Goal: Task Accomplishment & Management: Manage account settings

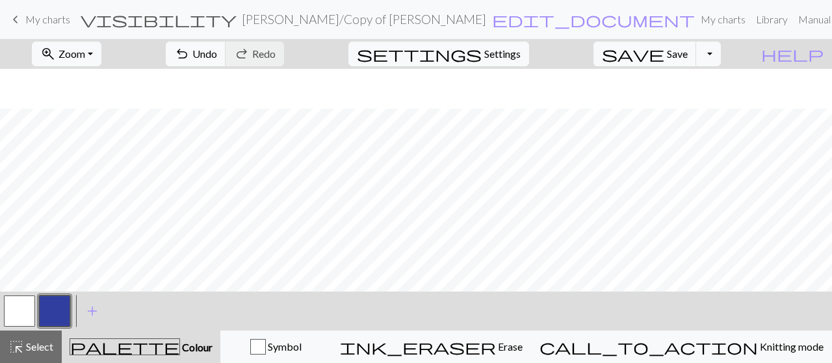
scroll to position [40, 0]
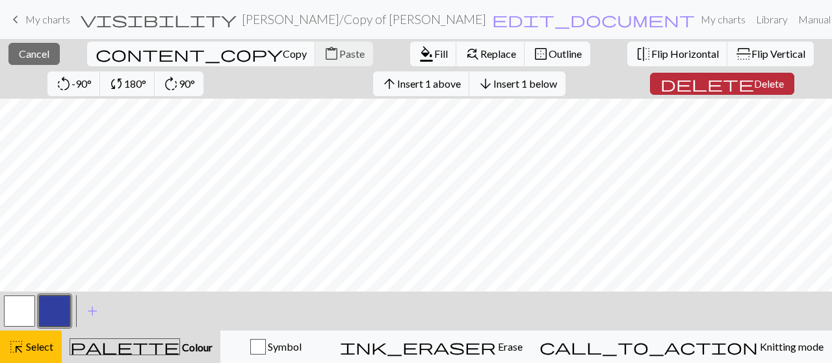
click at [661, 85] on span "delete" at bounding box center [708, 84] width 94 height 18
click at [754, 83] on span "Delete" at bounding box center [769, 83] width 30 height 12
click at [754, 88] on span "Delete" at bounding box center [769, 83] width 30 height 12
click at [668, 91] on button "delete Delete" at bounding box center [722, 84] width 144 height 22
click at [754, 88] on span "Delete" at bounding box center [769, 83] width 30 height 12
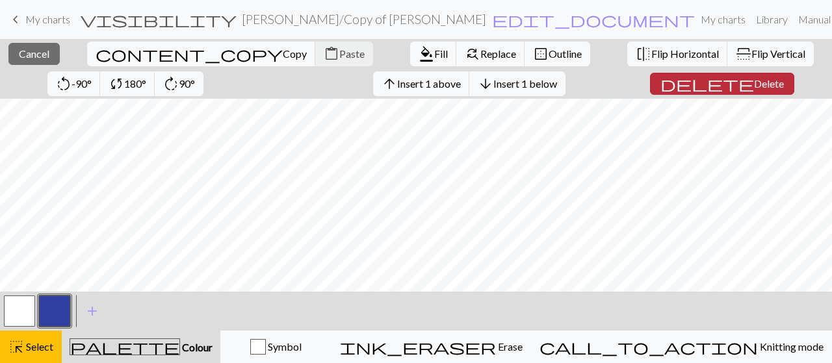
click at [754, 85] on span "Delete" at bounding box center [769, 83] width 30 height 12
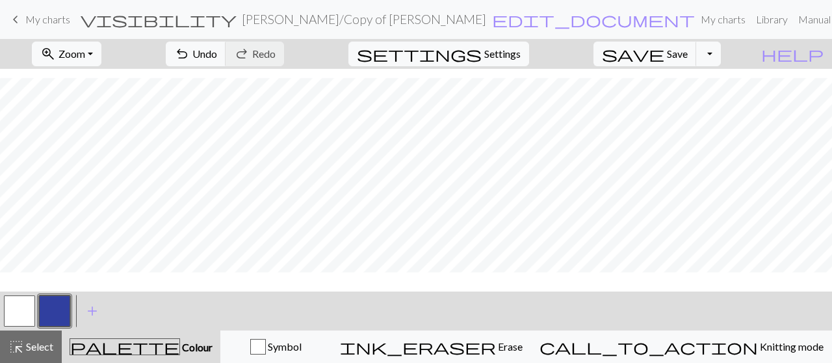
scroll to position [27, 0]
